Goal: Task Accomplishment & Management: Use online tool/utility

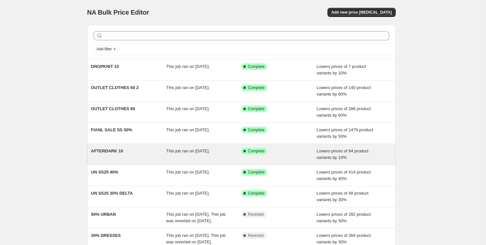
click at [116, 152] on span "AFTERDARK 10" at bounding box center [107, 150] width 32 height 5
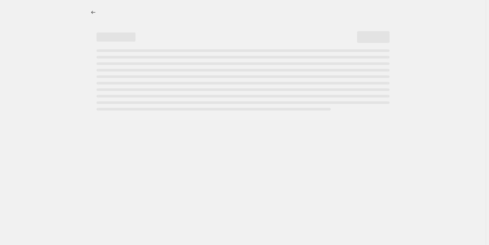
select select "percentage"
select select "tag"
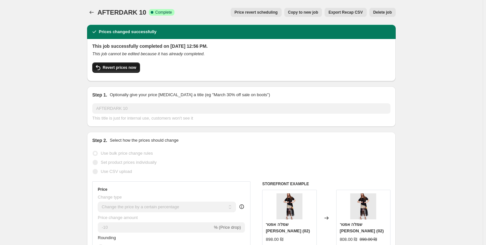
click at [118, 71] on button "Revert prices now" at bounding box center [116, 67] width 48 height 10
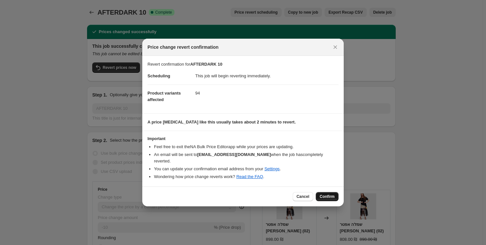
click at [331, 194] on span "Confirm" at bounding box center [327, 196] width 15 height 5
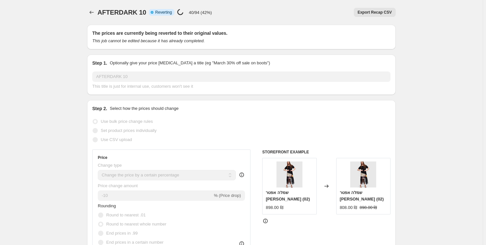
select select "percentage"
select select "tag"
